Goal: Book appointment/travel/reservation

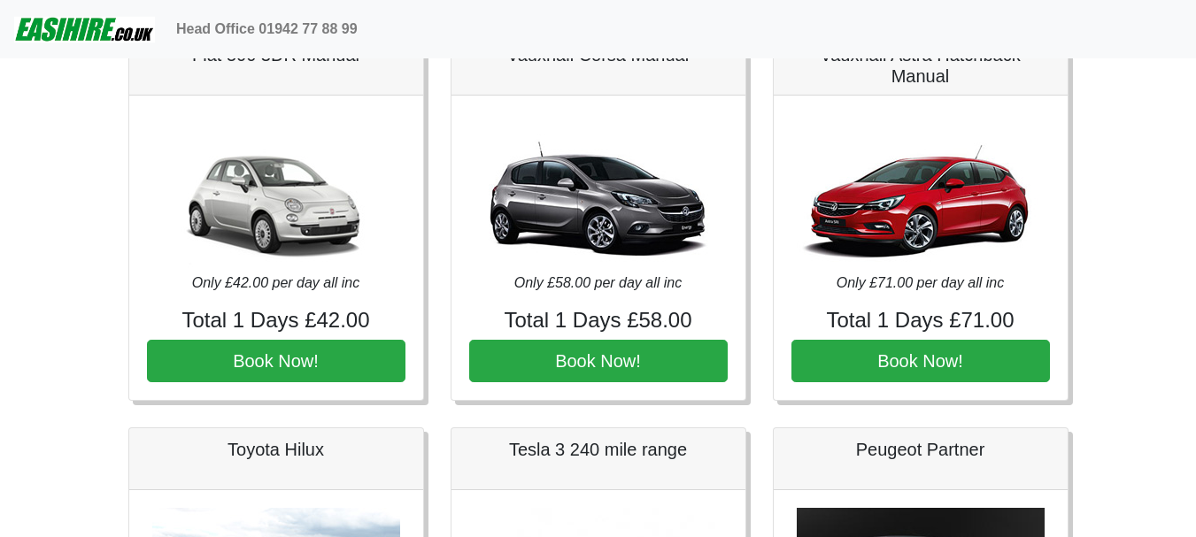
scroll to position [89, 0]
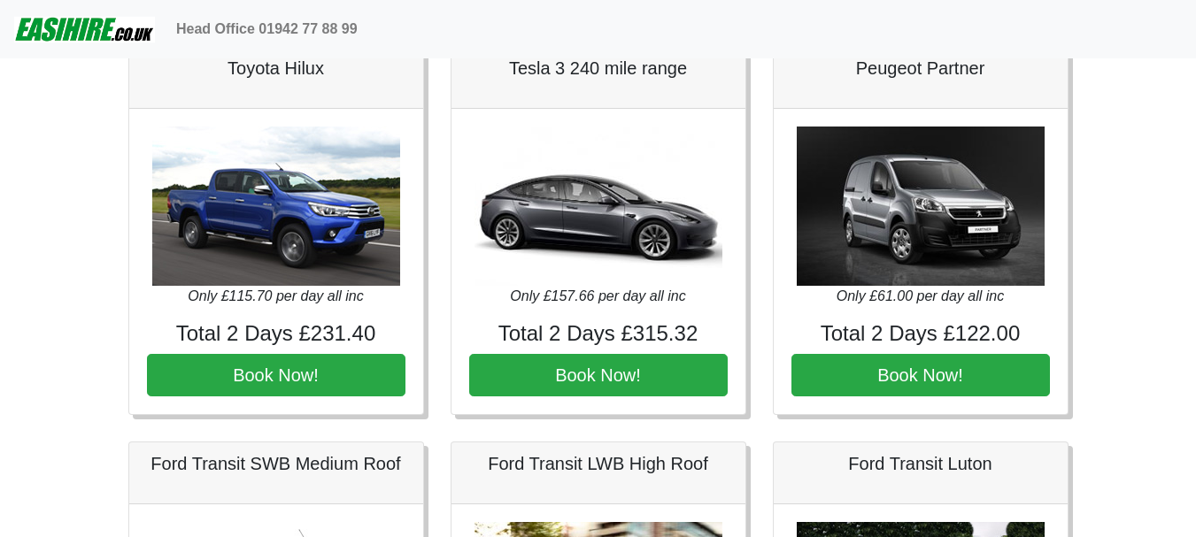
scroll to position [443, 0]
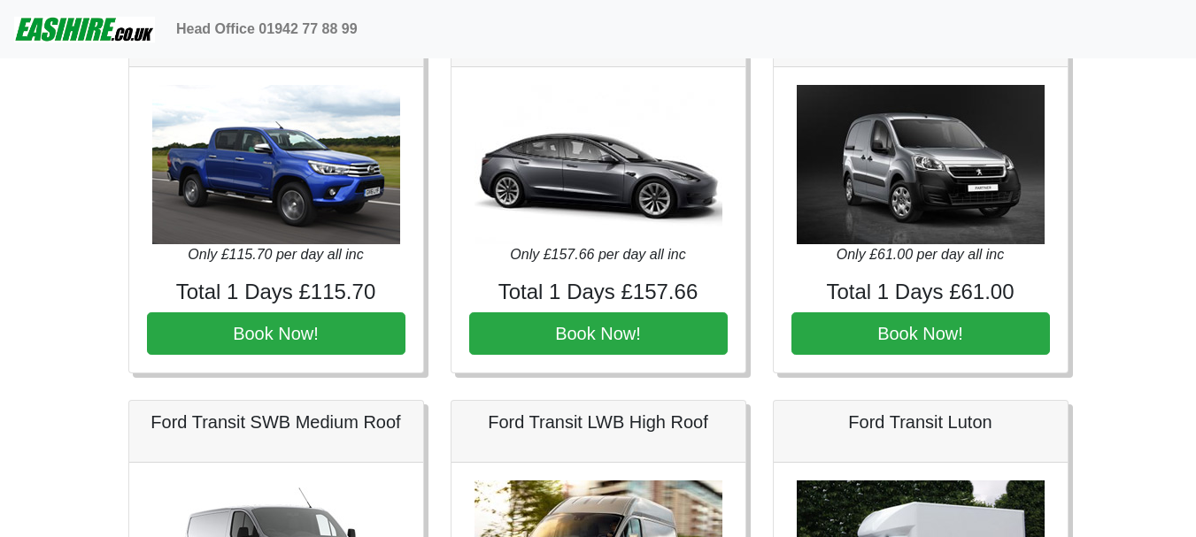
scroll to position [531, 0]
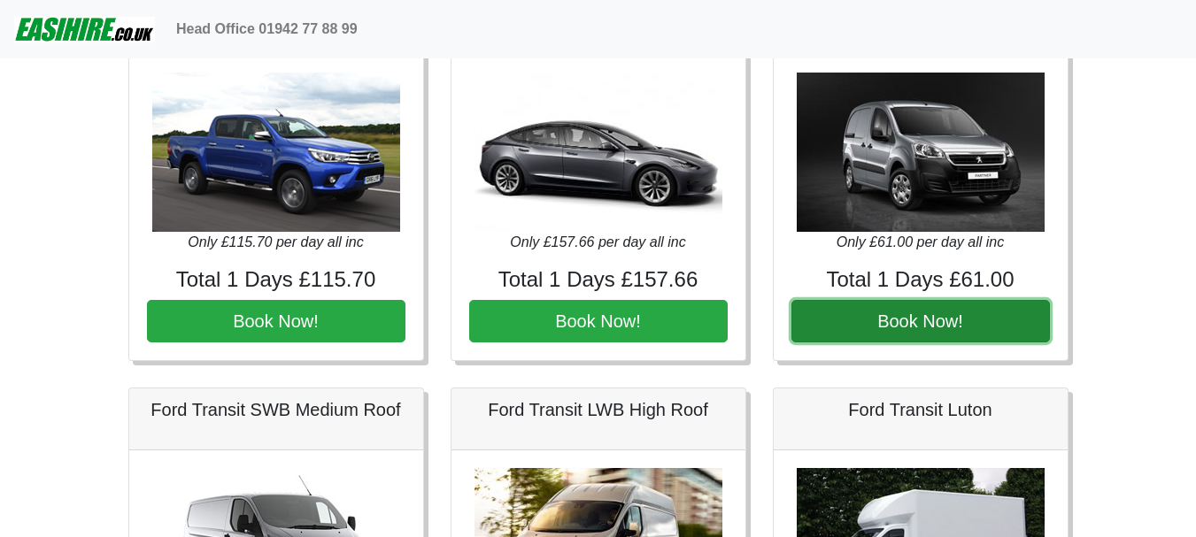
click at [909, 309] on button "Book Now!" at bounding box center [920, 321] width 258 height 42
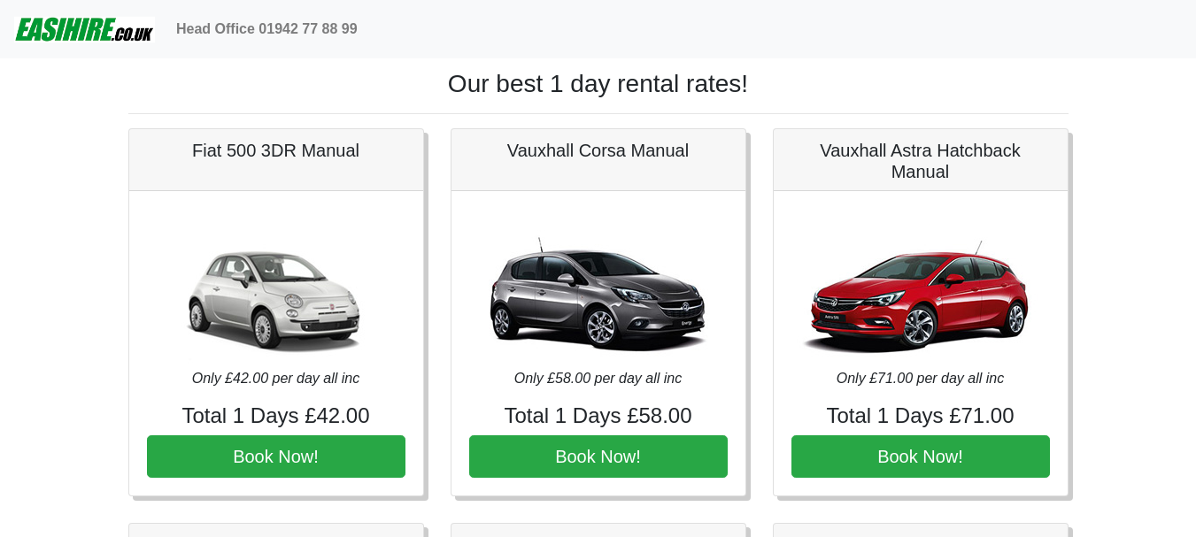
scroll to position [531, 0]
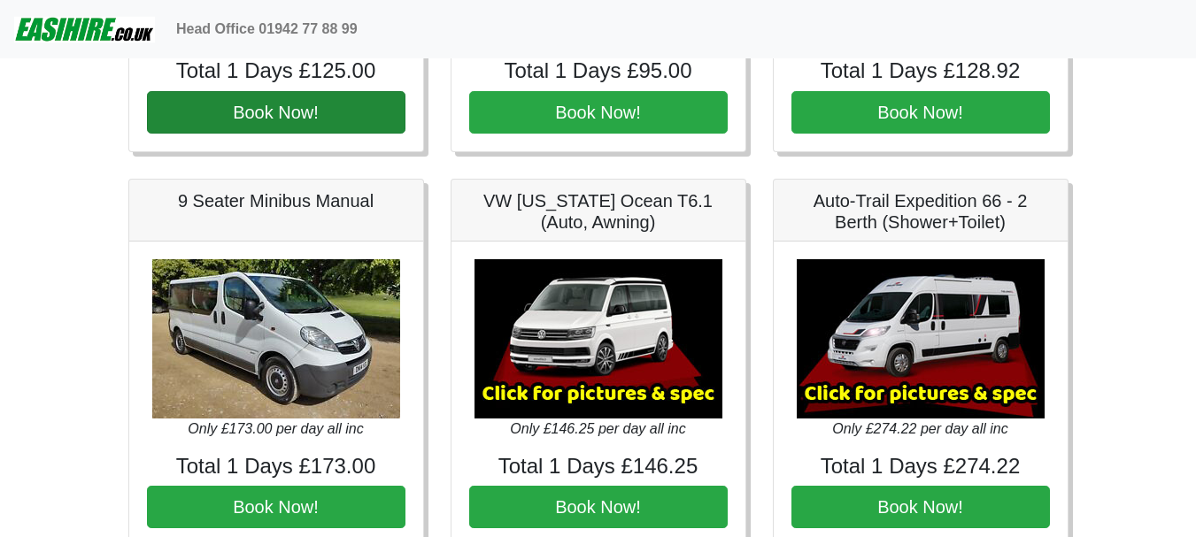
scroll to position [2280, 0]
